Goal: Task Accomplishment & Management: Use online tool/utility

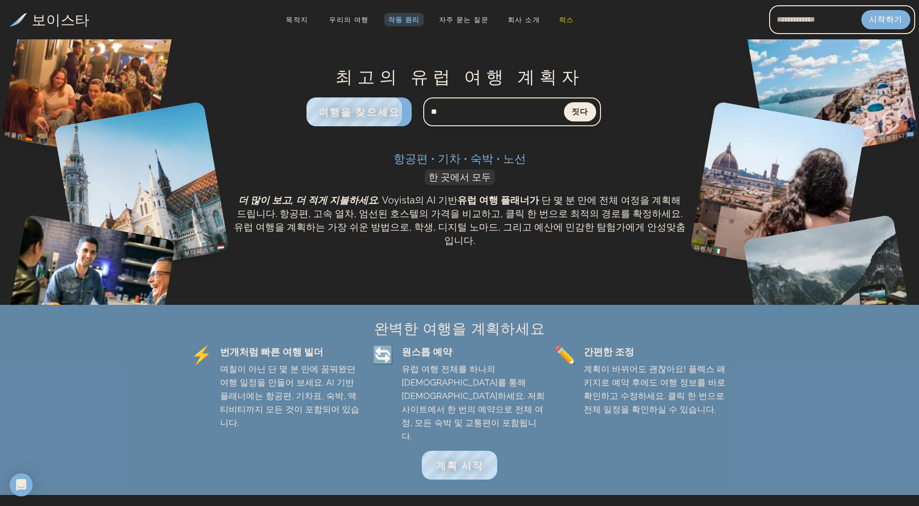
type input "*"
type input "********"
click at [566, 116] on button "짓다" at bounding box center [580, 112] width 34 height 20
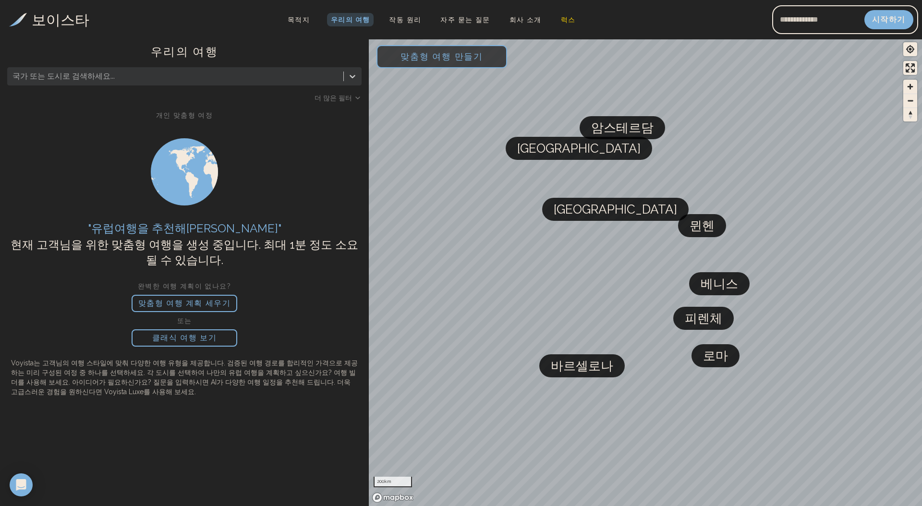
click at [534, 155] on font "[GEOGRAPHIC_DATA]" at bounding box center [578, 148] width 123 height 14
click at [208, 304] on font "맞춤형 여행 계획 세우기" at bounding box center [184, 303] width 93 height 9
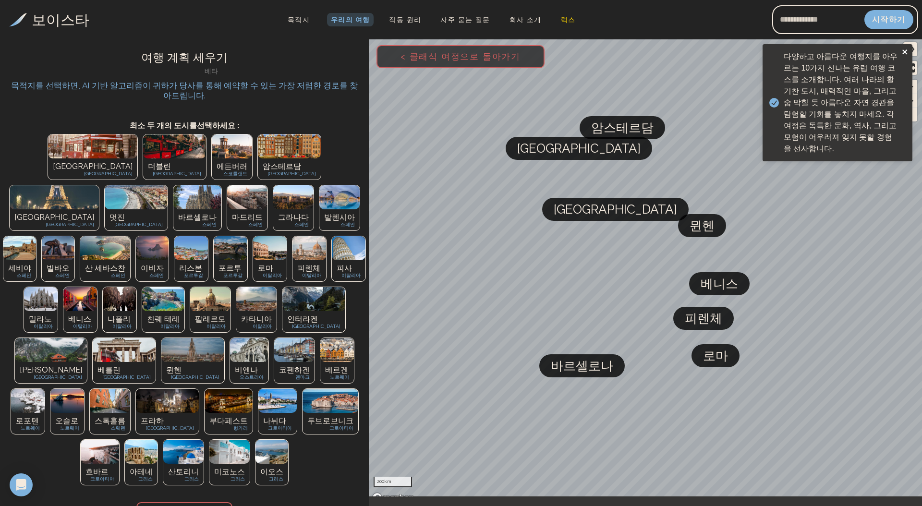
click at [907, 51] on icon "닫다" at bounding box center [905, 52] width 7 height 8
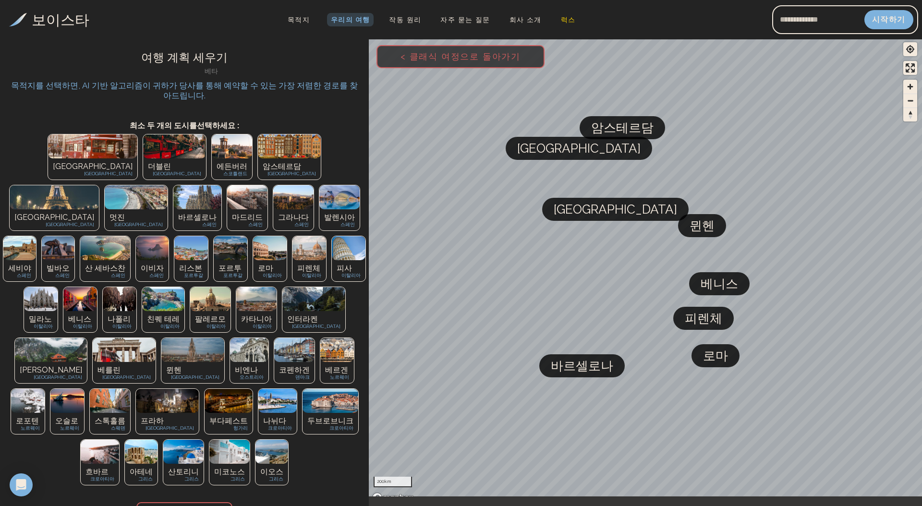
click at [70, 264] on font "빌바오" at bounding box center [58, 268] width 23 height 9
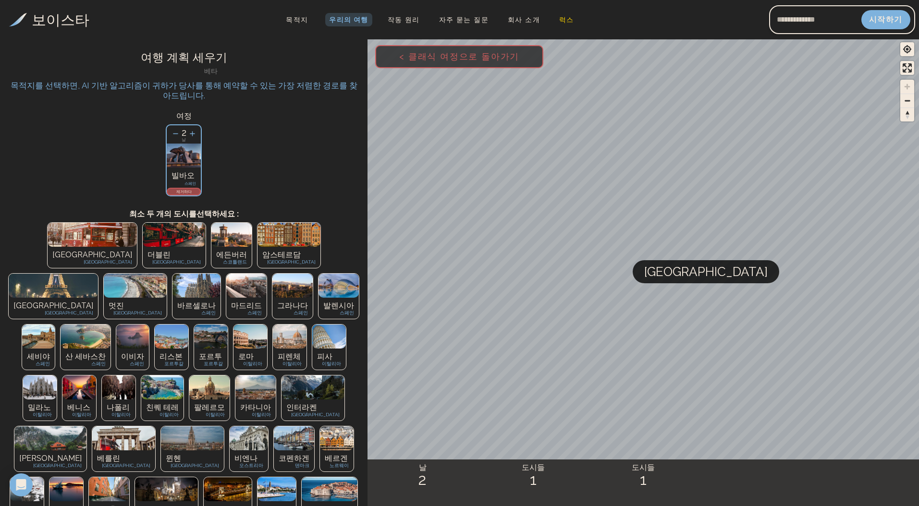
click at [179, 129] on icon at bounding box center [176, 134] width 10 height 10
click at [167, 298] on div "멋진 프랑스" at bounding box center [135, 308] width 63 height 21
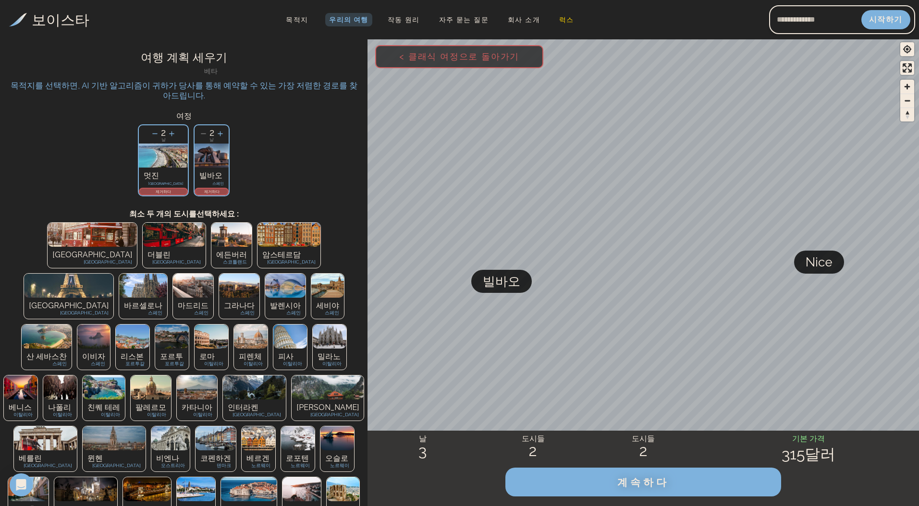
click at [263, 361] on font "이탈리아" at bounding box center [253, 363] width 19 height 5
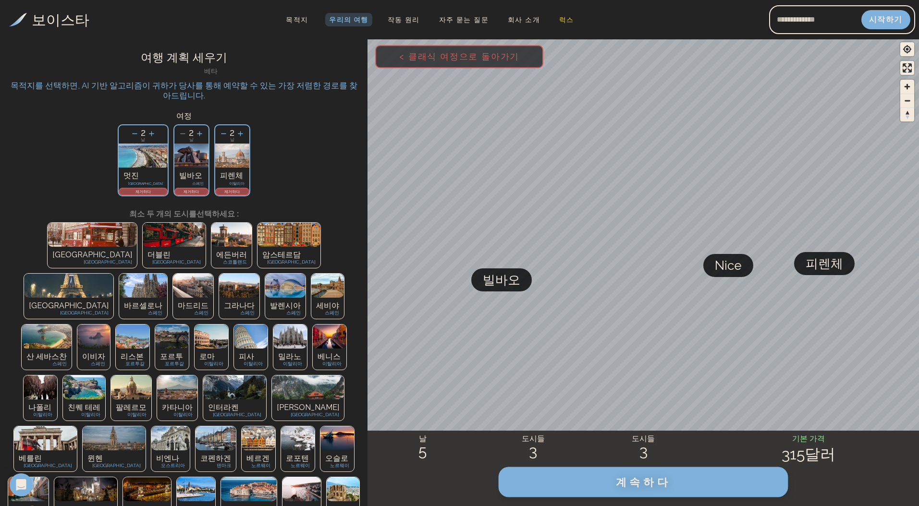
click at [588, 484] on button "계속하다" at bounding box center [644, 482] width 290 height 30
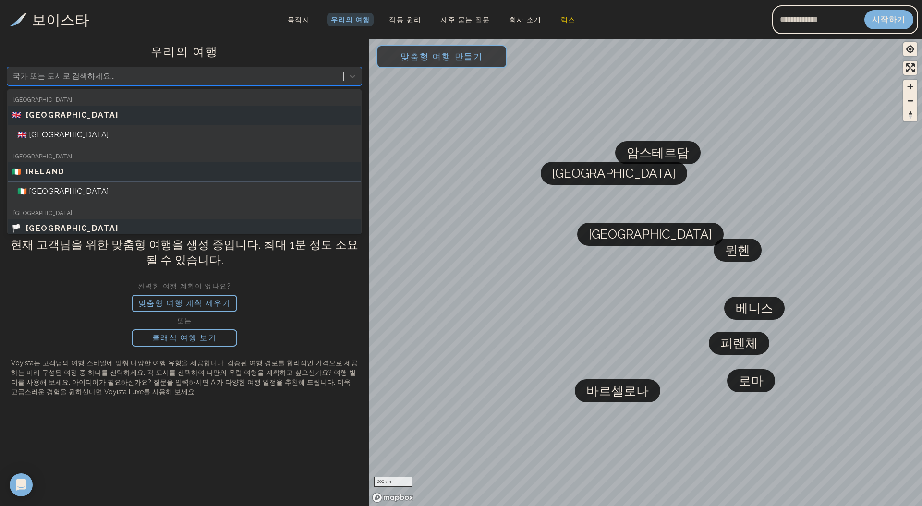
click at [280, 72] on div at bounding box center [175, 76] width 326 height 13
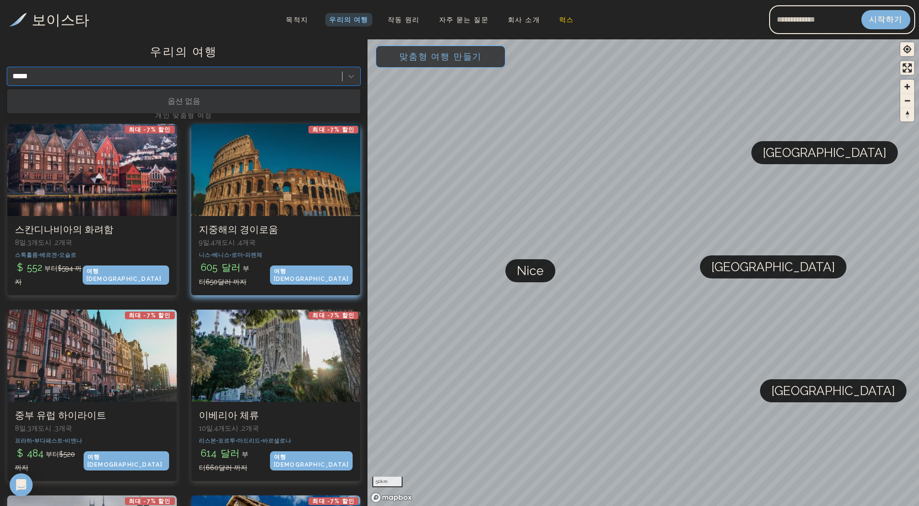
type input "*****"
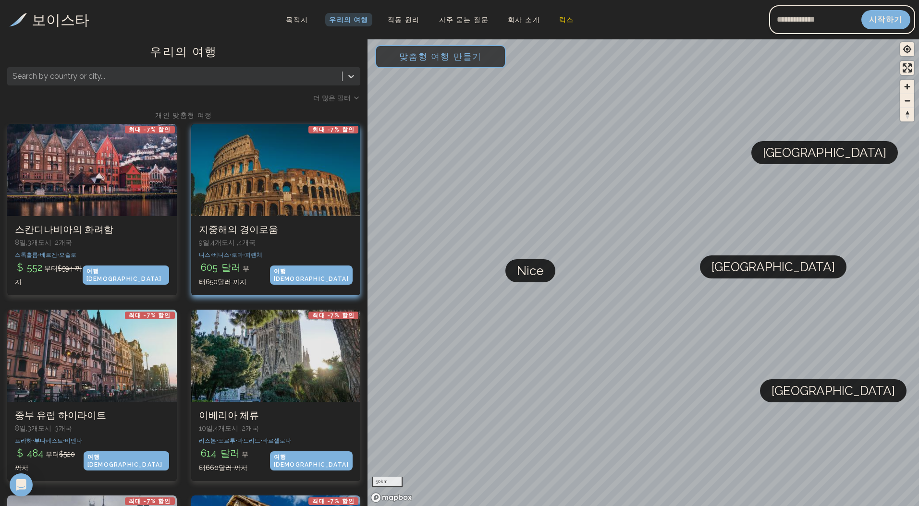
click at [263, 189] on div at bounding box center [276, 170] width 170 height 92
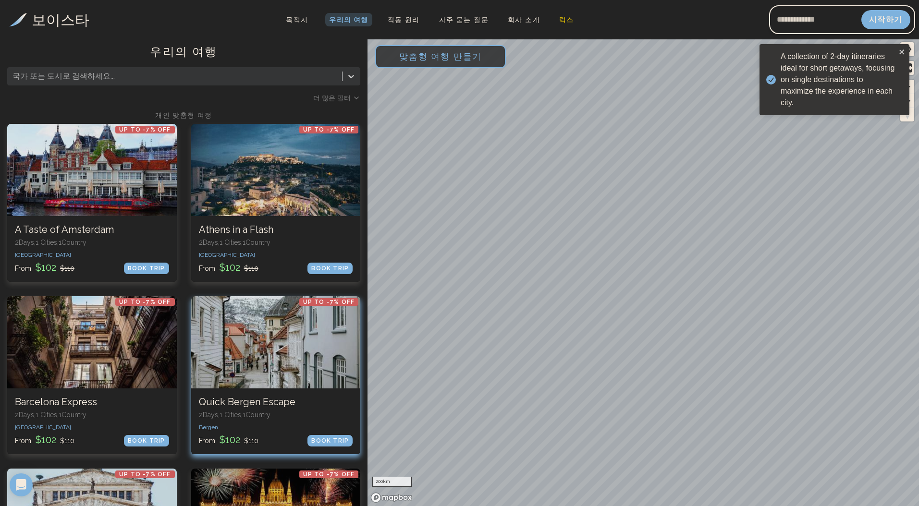
click at [201, 340] on div at bounding box center [276, 342] width 170 height 92
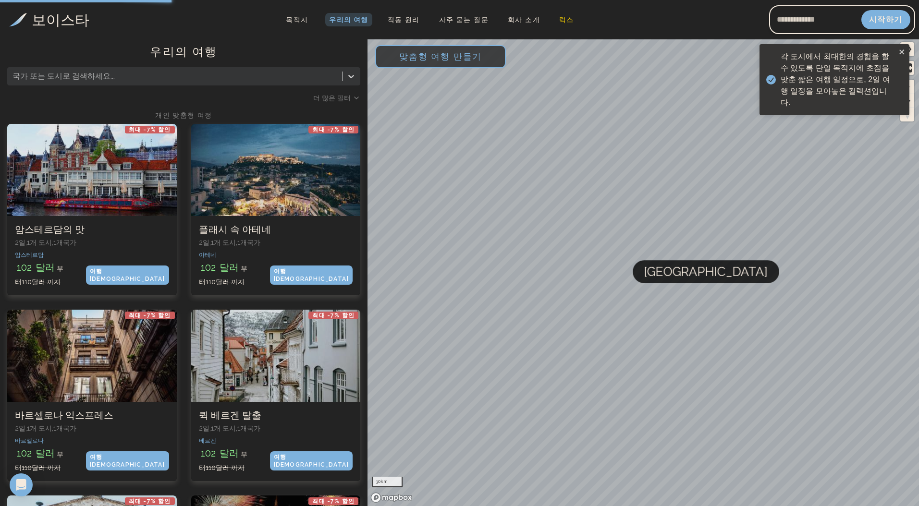
click at [473, 57] on span "맞춤형 여행 만들기" at bounding box center [440, 56] width 113 height 41
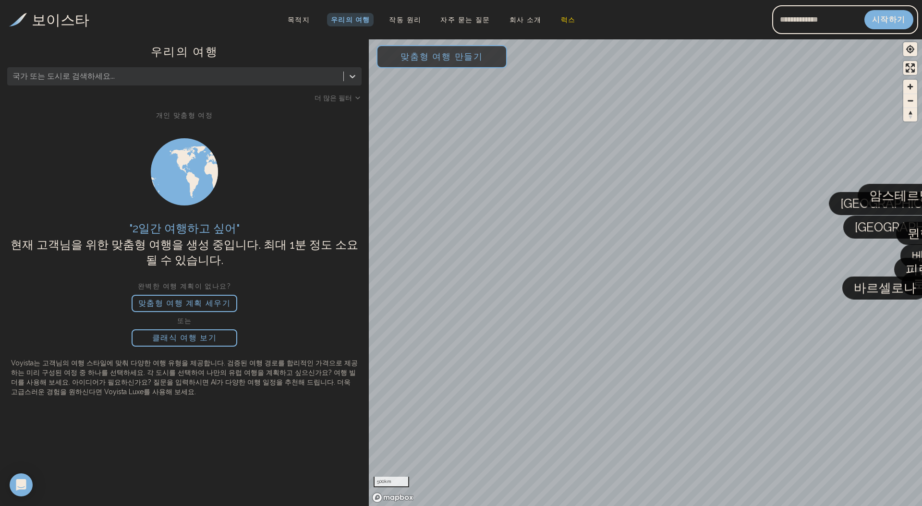
click at [198, 295] on p "맞춤형 여행 계획 세우기" at bounding box center [185, 303] width 106 height 17
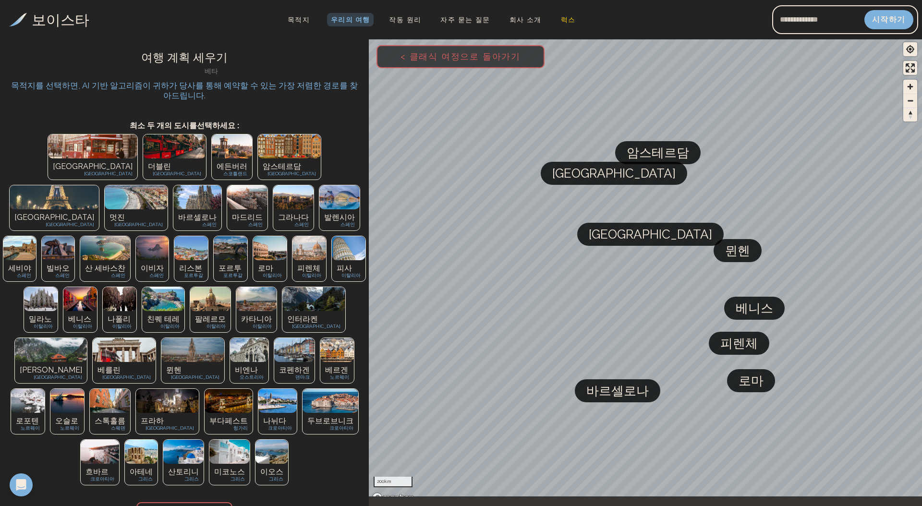
click at [48, 146] on img at bounding box center [92, 147] width 89 height 24
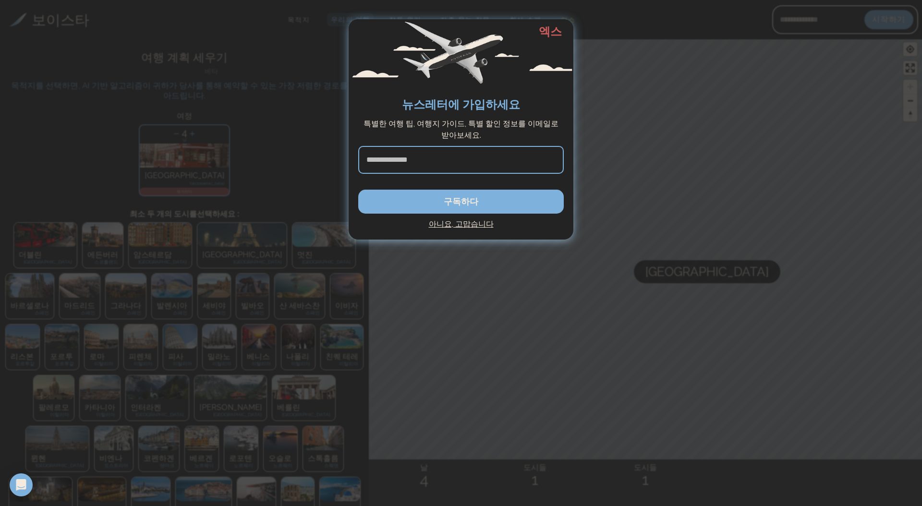
click at [551, 37] on font "엑스" at bounding box center [550, 32] width 23 height 14
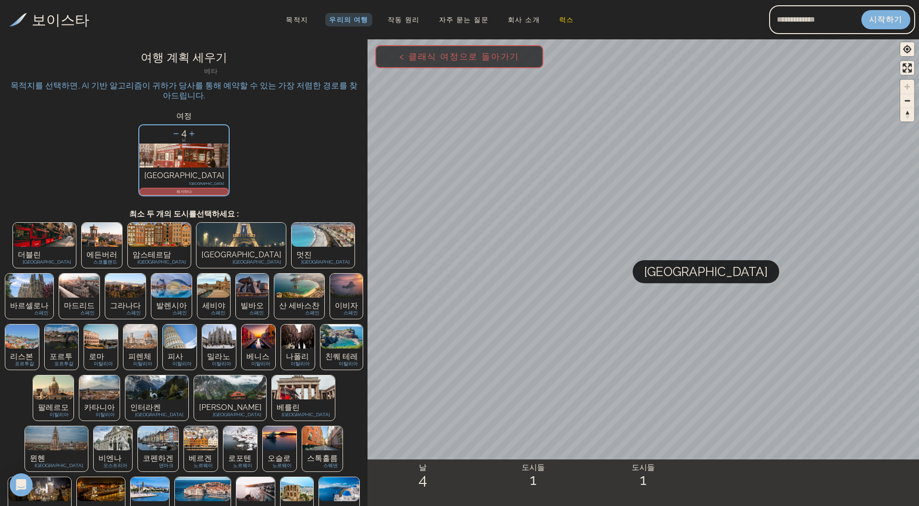
click at [661, 273] on font "[GEOGRAPHIC_DATA]" at bounding box center [705, 272] width 123 height 14
click at [658, 275] on font "[GEOGRAPHIC_DATA]" at bounding box center [705, 272] width 123 height 14
click at [456, 55] on font "< 클래식 여정으로 돌아가기" at bounding box center [459, 56] width 120 height 10
